Goal: Transaction & Acquisition: Purchase product/service

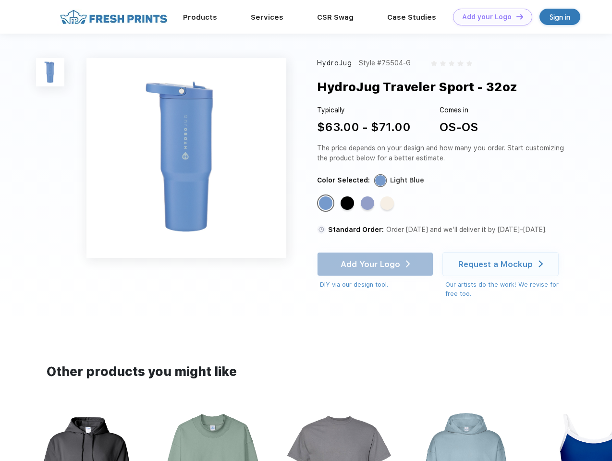
click at [489, 17] on link "Add your Logo Design Tool" at bounding box center [492, 17] width 79 height 17
click at [0, 0] on div "Design Tool" at bounding box center [0, 0] width 0 height 0
click at [516, 16] on link "Add your Logo Design Tool" at bounding box center [492, 17] width 79 height 17
click at [50, 72] on img at bounding box center [50, 72] width 28 height 28
click at [327, 204] on div "Standard Color" at bounding box center [325, 203] width 13 height 13
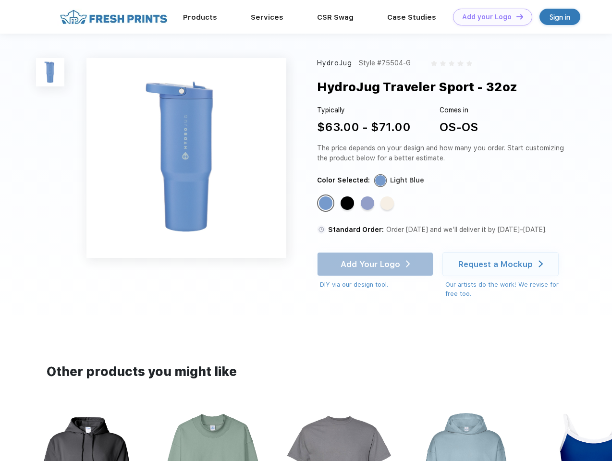
click at [348, 204] on div "Standard Color" at bounding box center [347, 203] width 13 height 13
click at [369, 204] on div "Standard Color" at bounding box center [367, 203] width 13 height 13
click at [388, 204] on div "Standard Color" at bounding box center [387, 203] width 13 height 13
click at [376, 264] on div "Add Your Logo DIY via our design tool. Ah shoot! This product isn't up in our d…" at bounding box center [375, 270] width 116 height 37
click at [502, 264] on div "Request a Mockup" at bounding box center [496, 265] width 75 height 10
